Goal: Task Accomplishment & Management: Use online tool/utility

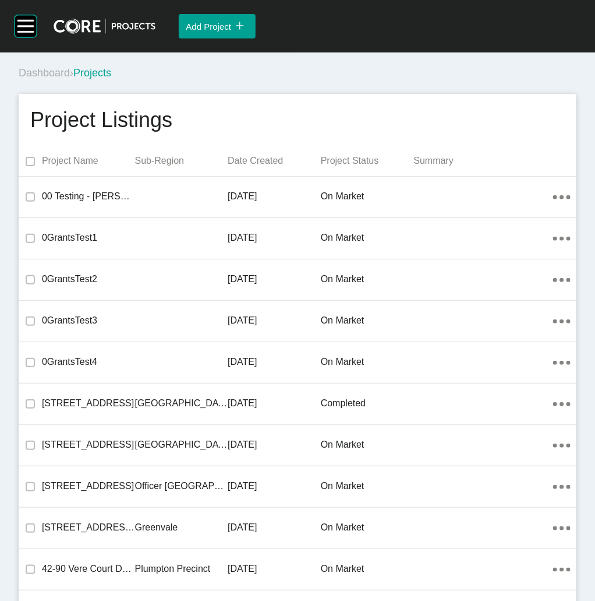
click at [12, 10] on div "Group 2 Created with Sketch. . Add Project icon/tick copy 11 Created with Sketc…" at bounding box center [297, 26] width 595 height 52
click at [24, 37] on rect at bounding box center [26, 26] width 22 height 22
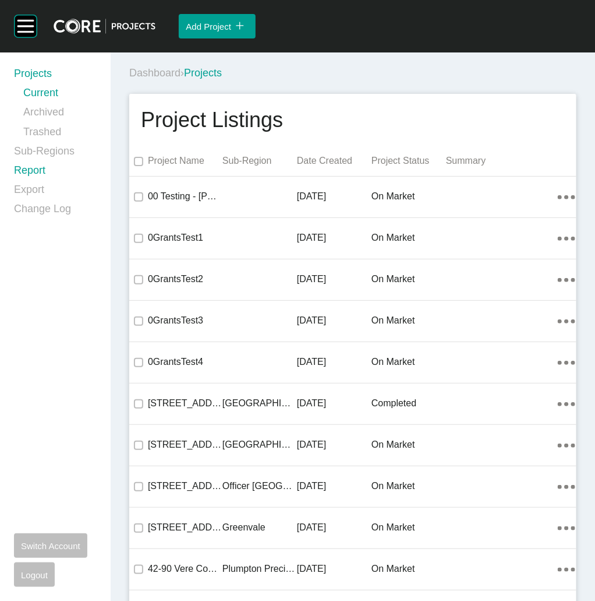
click at [48, 175] on link "Report" at bounding box center [55, 172] width 83 height 19
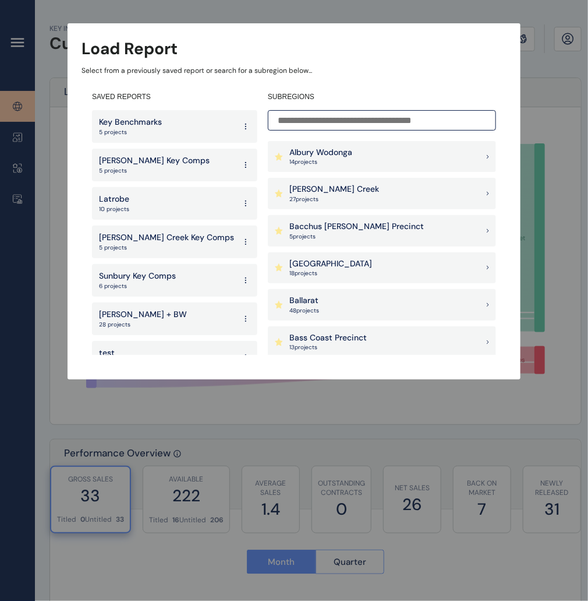
click at [319, 121] on input at bounding box center [382, 120] width 228 height 20
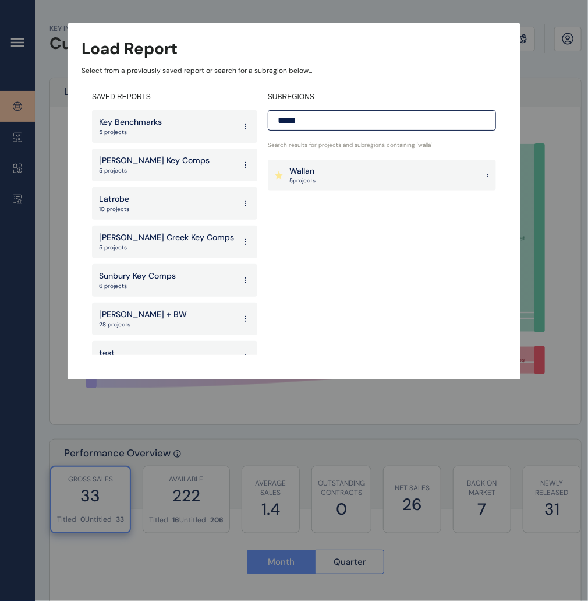
type input "*****"
click at [329, 168] on div "Wallan 5 project s" at bounding box center [382, 175] width 228 height 31
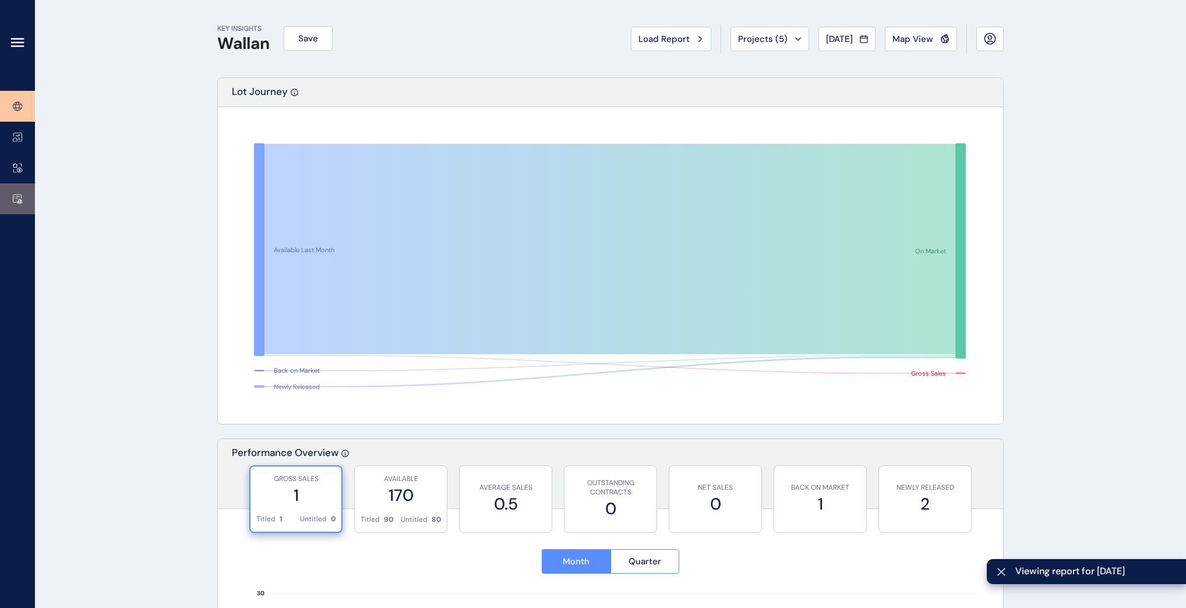
click at [15, 195] on icon at bounding box center [17, 199] width 8 height 8
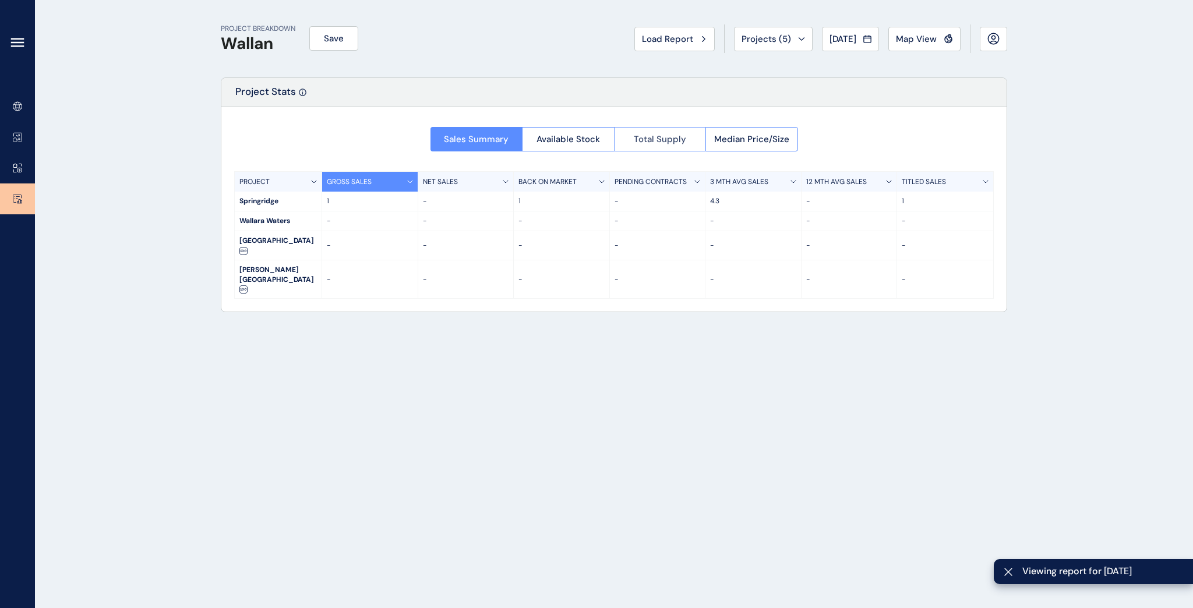
click at [595, 142] on span "Total Supply" at bounding box center [660, 139] width 52 height 12
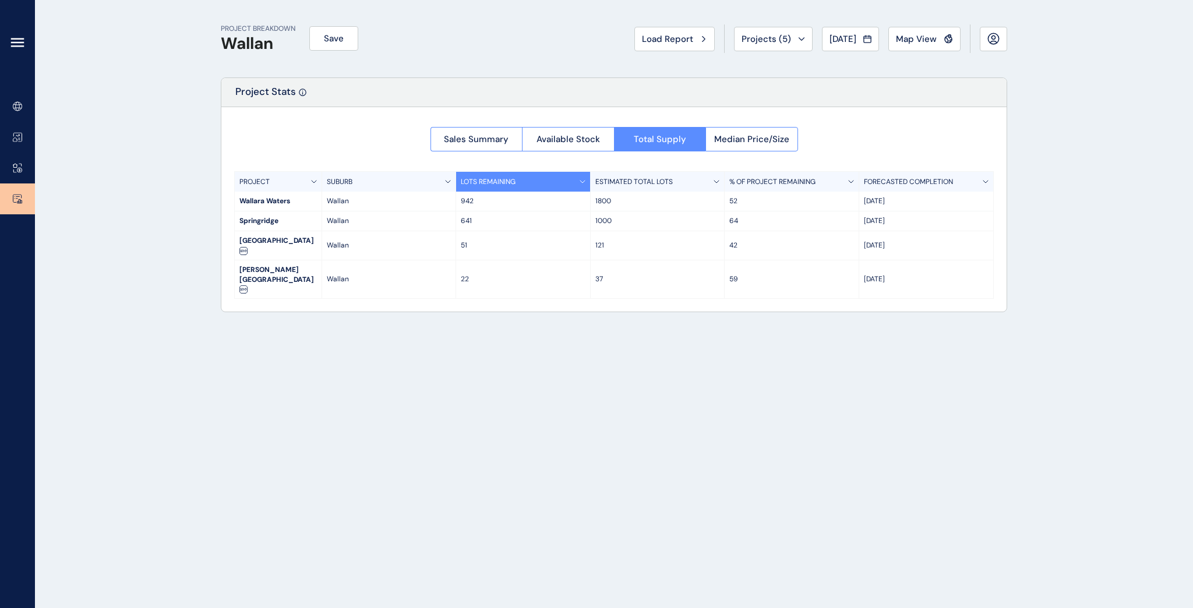
click at [446, 355] on div "PROJECT BREAKDOWN Wallan Save Load Report Projects ( 5 ) [DATE] 2025 < > Jan No…" at bounding box center [613, 304] width 815 height 608
